Goal: Task Accomplishment & Management: Manage account settings

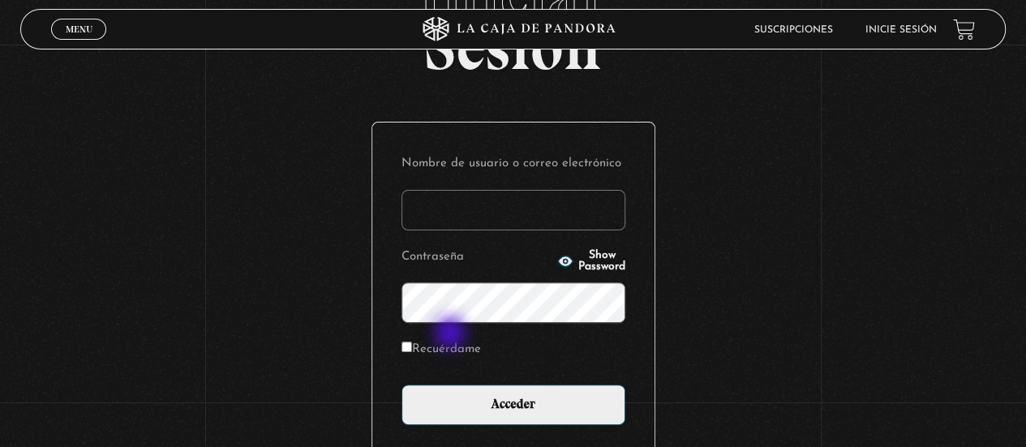
scroll to position [122, 0]
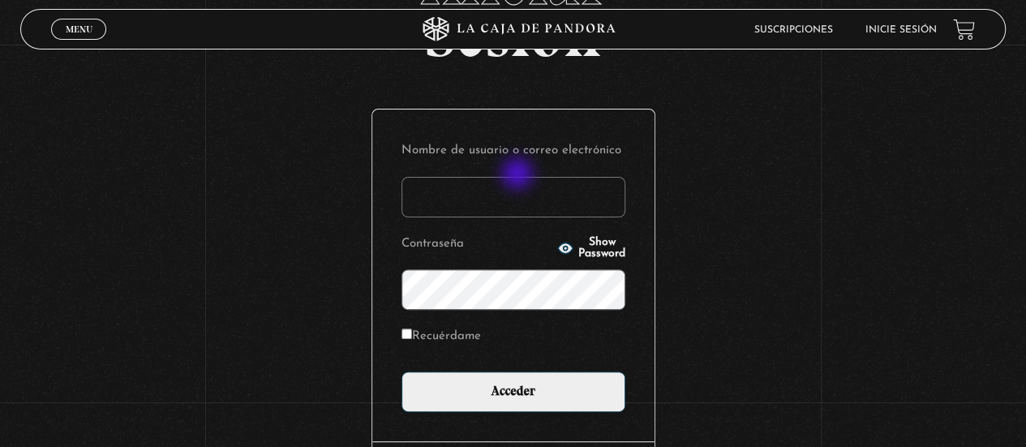
click at [519, 175] on p "Nombre de usuario o correo electrónico" at bounding box center [514, 178] width 224 height 79
click at [518, 200] on input "Nombre de usuario o correo electrónico" at bounding box center [514, 197] width 224 height 41
click at [572, 185] on input "Nombre de usuario o correo electrónico" at bounding box center [514, 197] width 224 height 41
type input "adrisol"
click at [557, 256] on icon "button" at bounding box center [565, 248] width 16 height 16
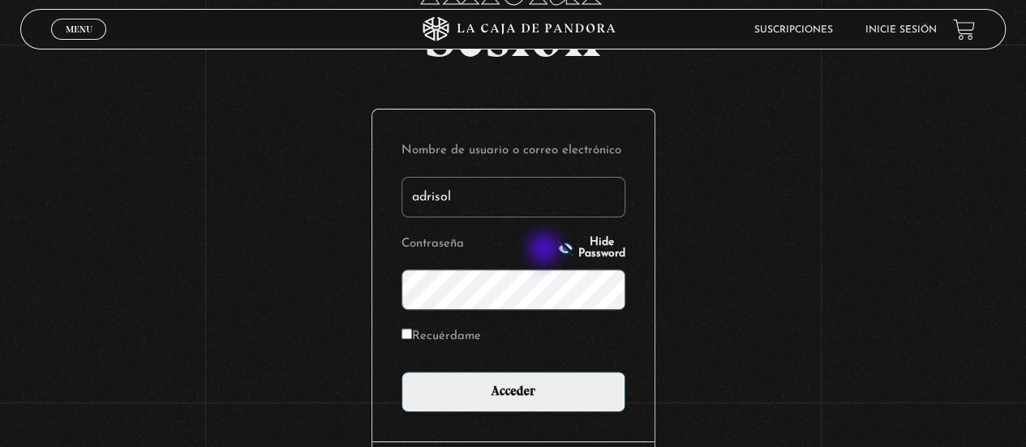
click at [558, 250] on line "button" at bounding box center [565, 248] width 15 height 15
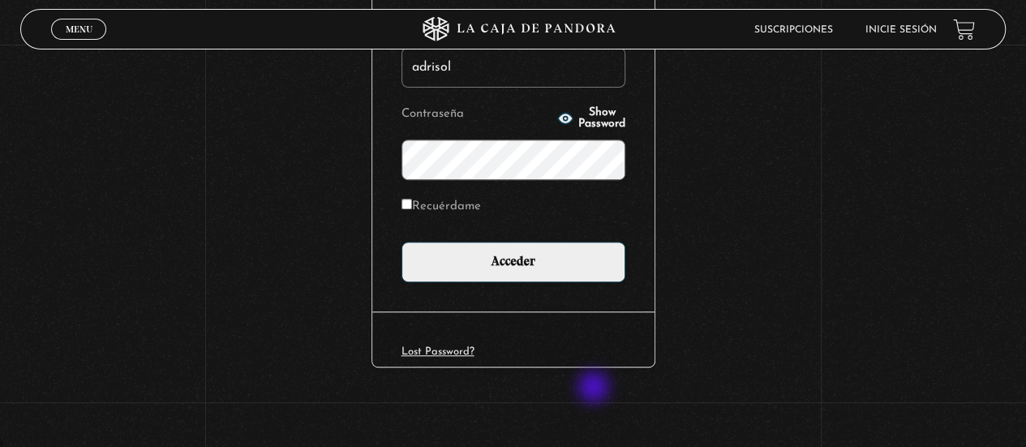
scroll to position [231, 0]
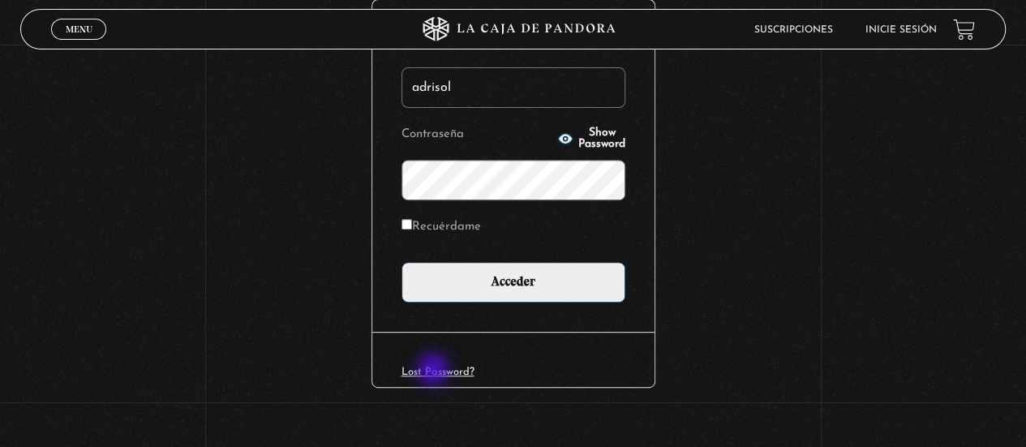
click at [436, 372] on link "Lost Password?" at bounding box center [438, 372] width 73 height 11
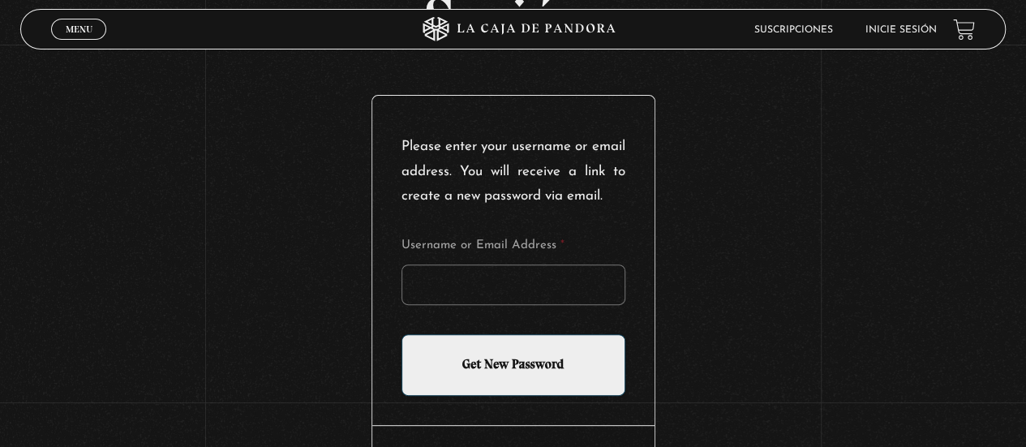
scroll to position [142, 0]
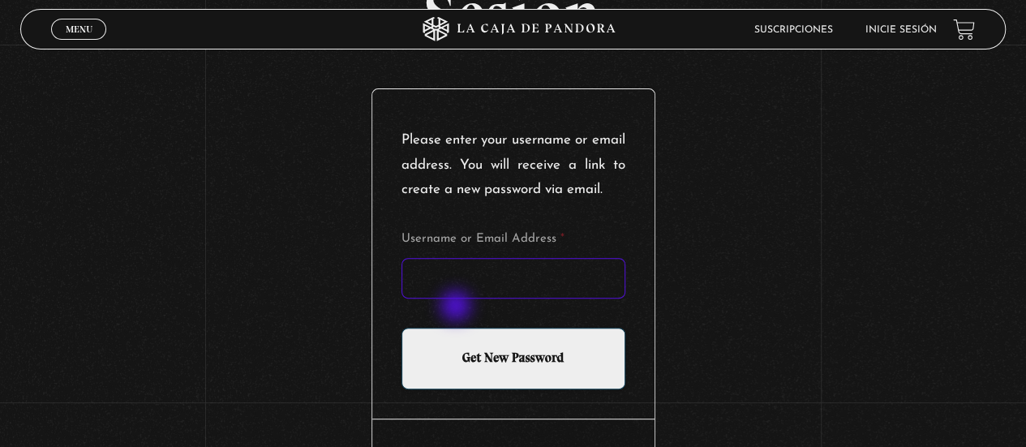
click at [458, 299] on input "Username or Email Address *" at bounding box center [514, 278] width 224 height 41
type input "adrisol"
click at [515, 323] on form "Username or Email Address * adrisol Get New Password" at bounding box center [514, 311] width 224 height 157
drag, startPoint x: 425, startPoint y: 325, endPoint x: 279, endPoint y: 325, distance: 146.1
click at [279, 325] on div "Iniciar Sesión Please enter your username or email address. You will receive a …" at bounding box center [513, 238] width 1026 height 618
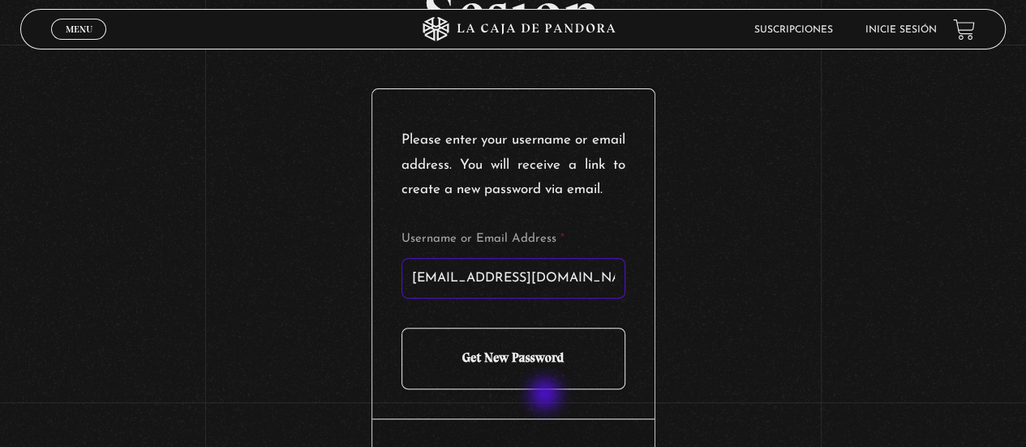
type input "adrianasolanog@gmail.com"
click at [552, 389] on input "Get New Password" at bounding box center [514, 359] width 224 height 62
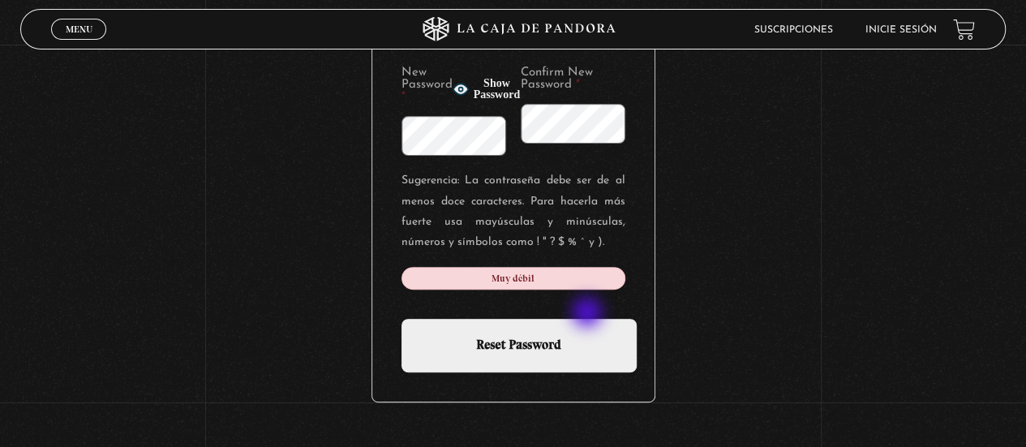
scroll to position [203, 0]
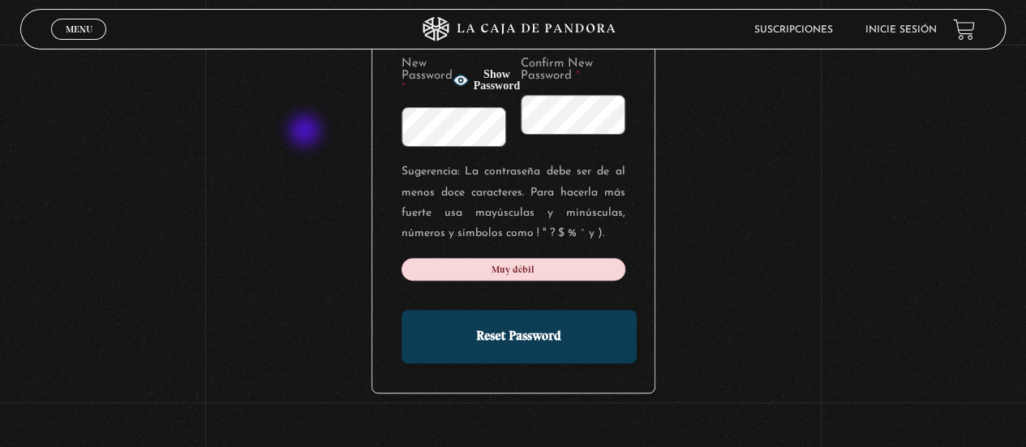
click at [302, 132] on div "Iniciar Sesión New Password * Show Password Confirm New Password * Sugerencia: …" at bounding box center [513, 168] width 1026 height 598
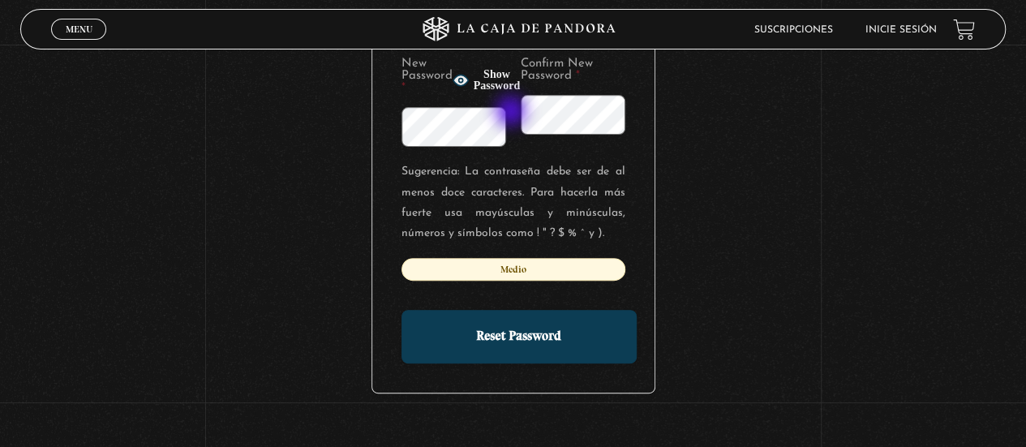
click at [497, 113] on div "New Password * Show Password Confirm New Password *" at bounding box center [514, 102] width 224 height 89
click at [469, 87] on icon "button" at bounding box center [461, 80] width 16 height 16
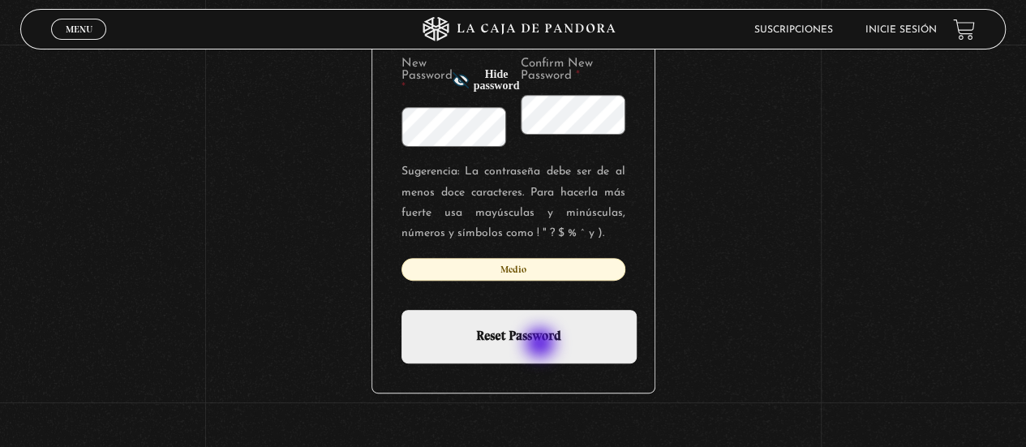
click at [542, 345] on input "Reset Password" at bounding box center [519, 337] width 235 height 54
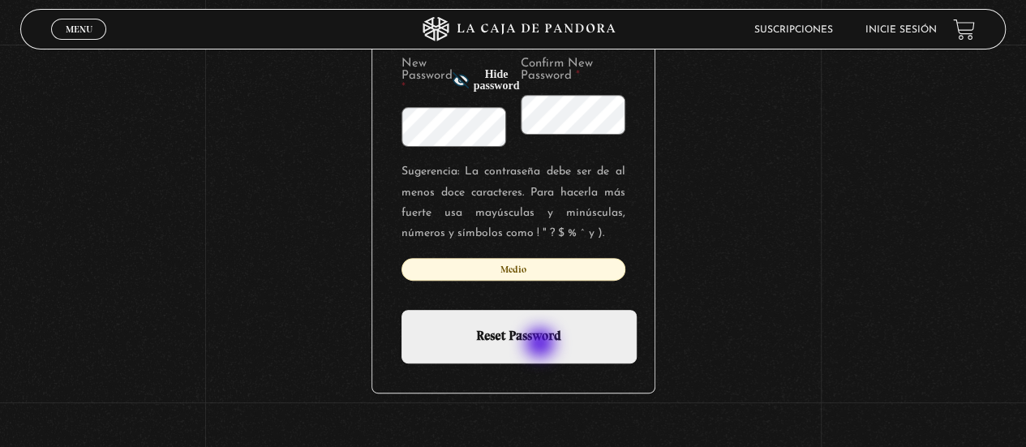
click at [542, 345] on input "Reset Password" at bounding box center [519, 337] width 235 height 54
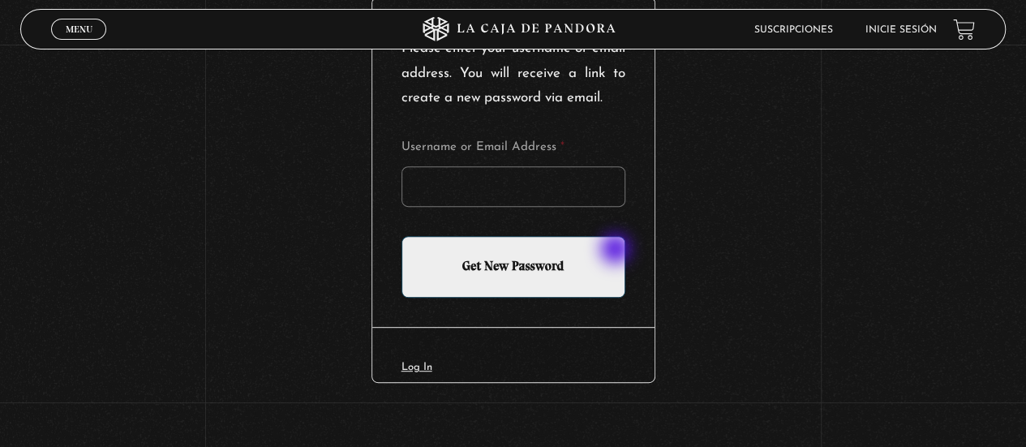
scroll to position [196, 0]
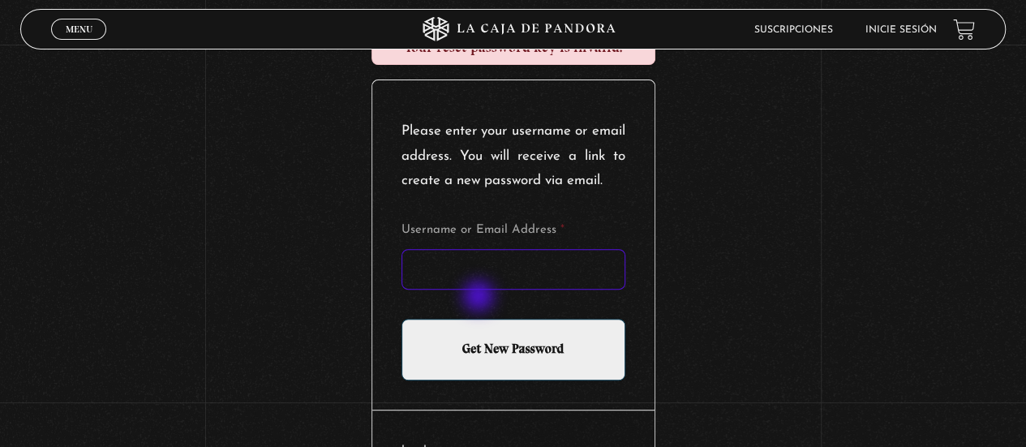
click at [480, 290] on input "Username or Email Address *" at bounding box center [514, 269] width 224 height 41
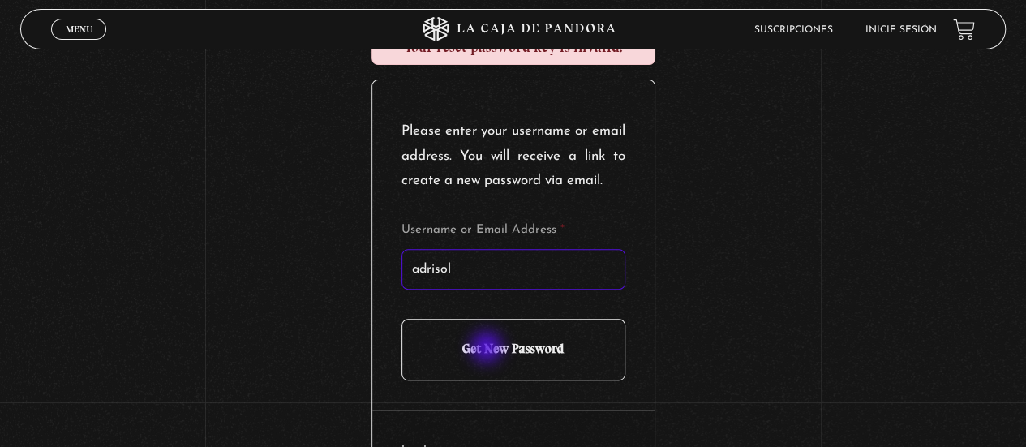
type input "adrisol"
click at [493, 351] on input "Get New Password" at bounding box center [514, 350] width 224 height 62
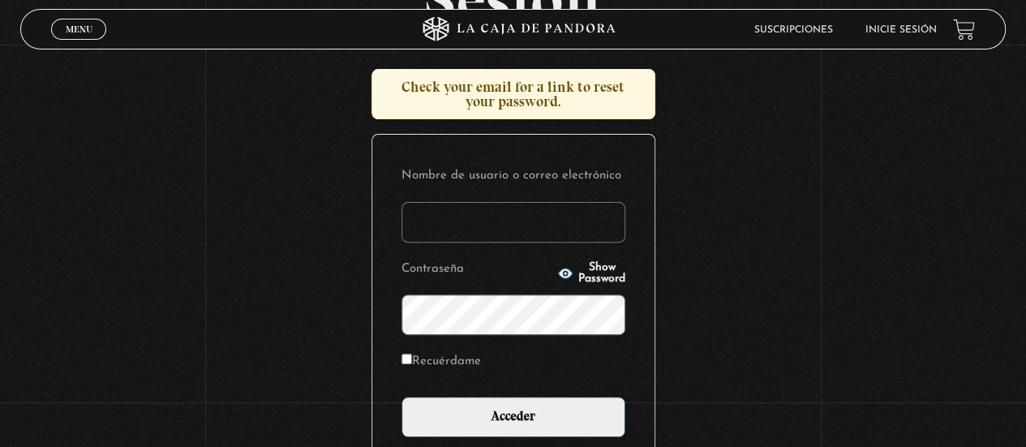
scroll to position [162, 0]
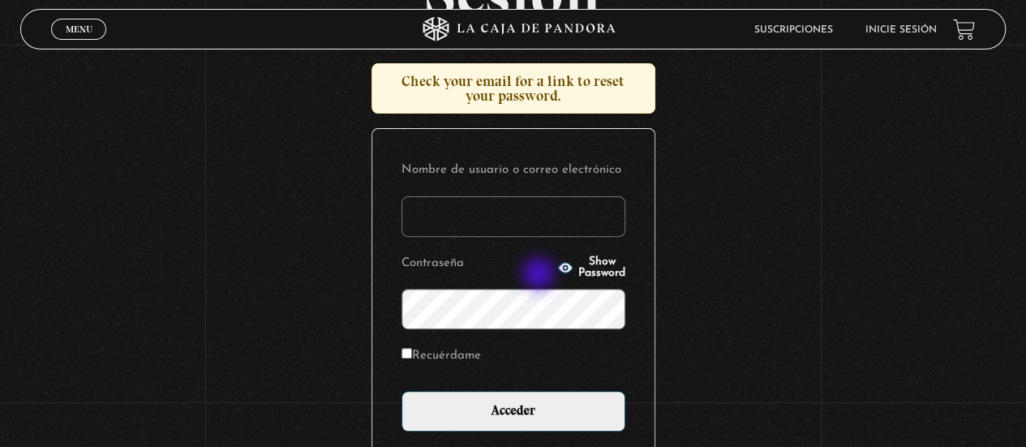
type input "adrianasolanog@gmail.com"
click at [540, 275] on p "Contraseña Show Password" at bounding box center [514, 291] width 224 height 78
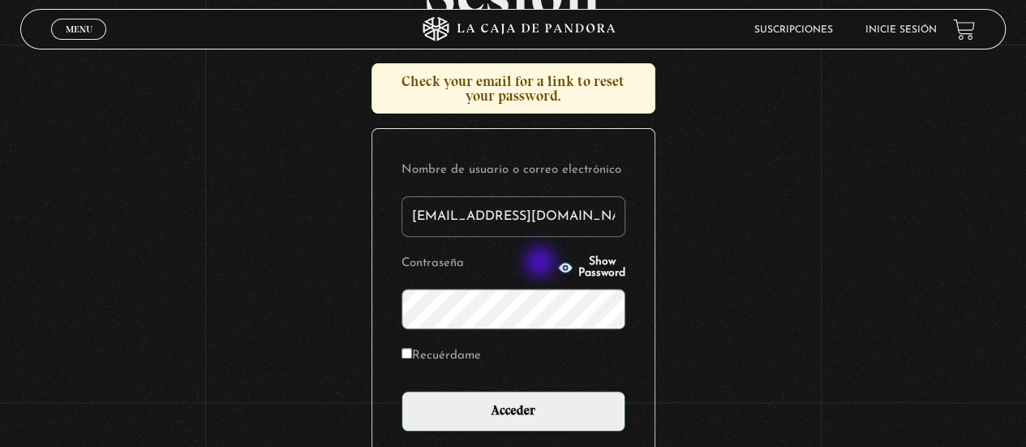
click at [557, 264] on icon "button" at bounding box center [565, 268] width 16 height 16
click at [408, 351] on input "Recuérdame" at bounding box center [407, 353] width 11 height 11
checkbox input "true"
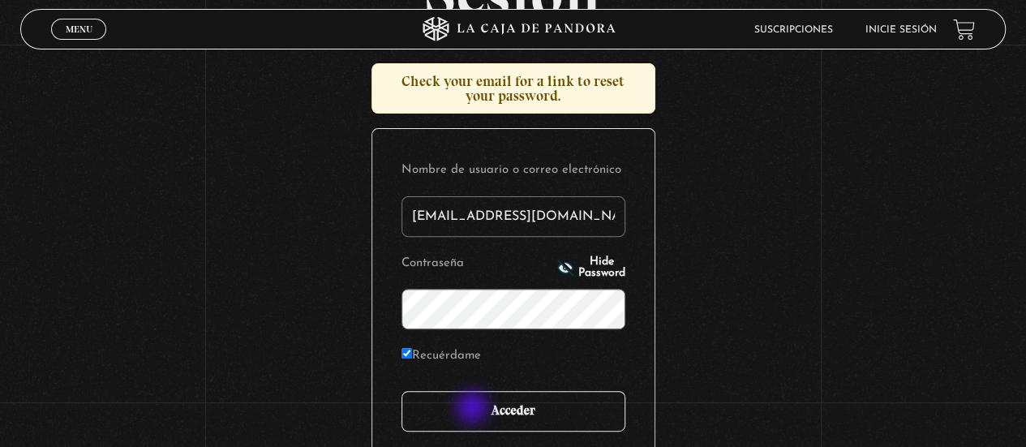
click at [474, 409] on input "Acceder" at bounding box center [514, 411] width 224 height 41
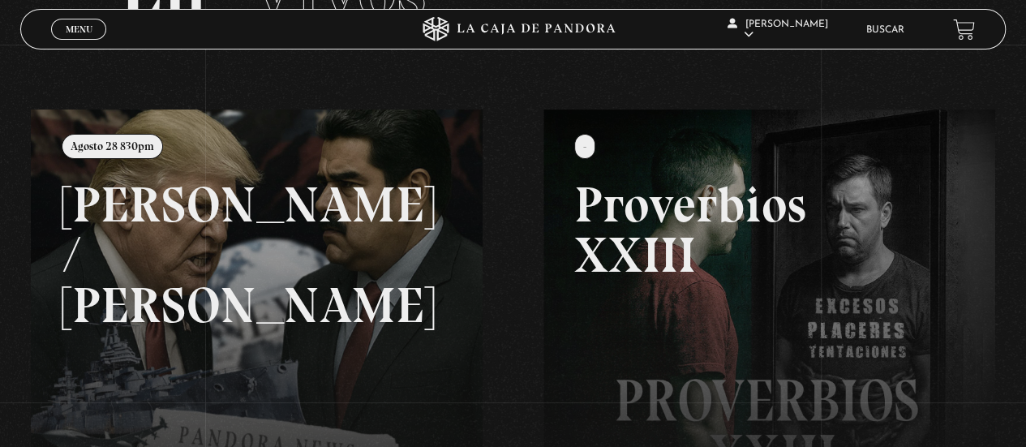
scroll to position [81, 0]
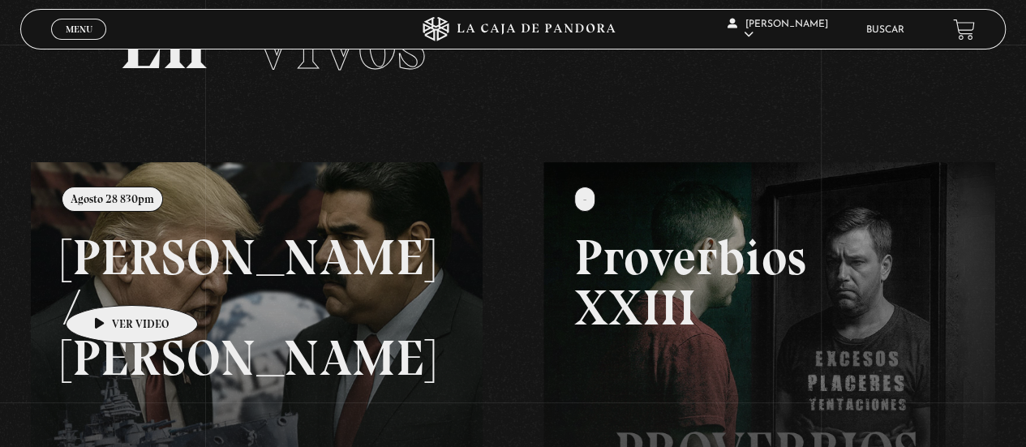
click at [106, 281] on link at bounding box center [544, 385] width 1026 height 447
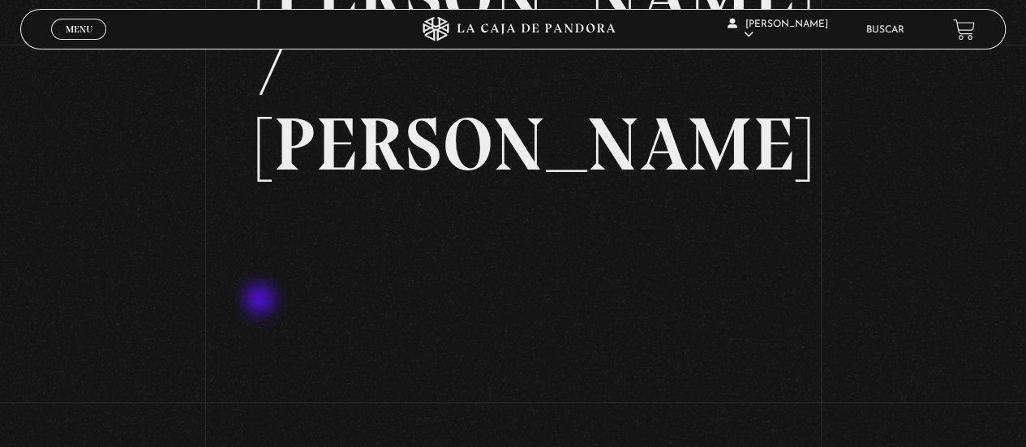
scroll to position [183, 0]
